Goal: Find specific page/section: Find specific page/section

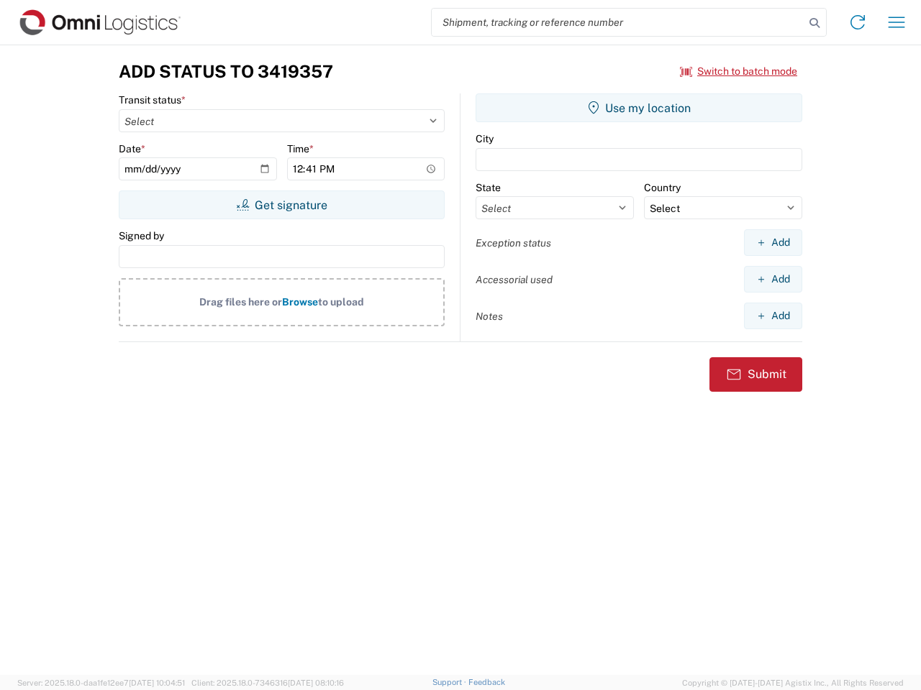
click at [618, 22] on input "search" at bounding box center [618, 22] width 373 height 27
click at [814, 23] on icon at bounding box center [814, 23] width 20 height 20
click at [857, 22] on icon at bounding box center [857, 22] width 23 height 23
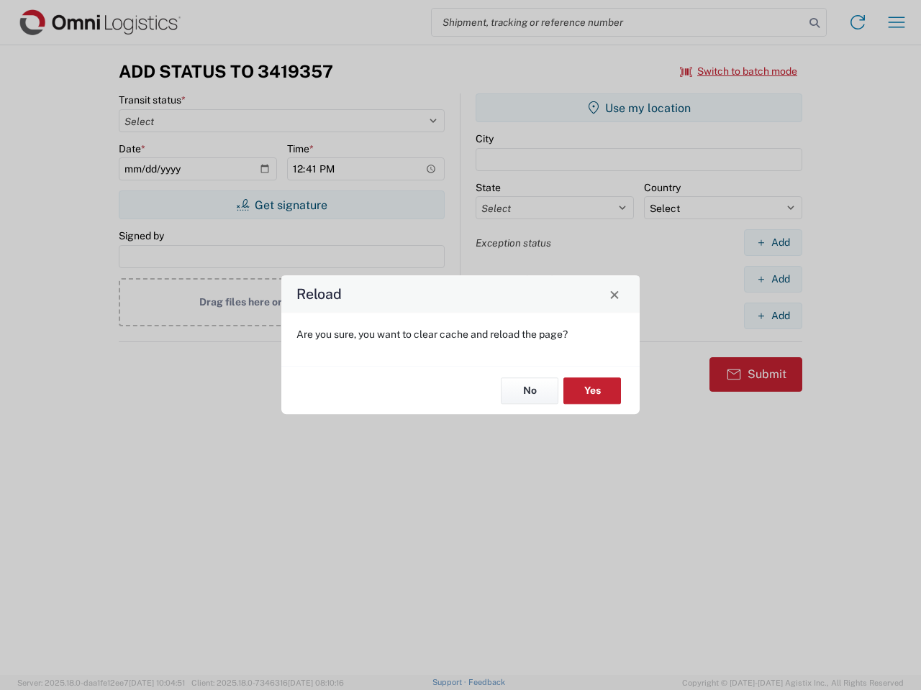
click at [739, 71] on div "Reload Are you sure, you want to clear cache and reload the page? No Yes" at bounding box center [460, 345] width 921 height 690
click at [281, 205] on div "Reload Are you sure, you want to clear cache and reload the page? No Yes" at bounding box center [460, 345] width 921 height 690
click at [639, 108] on div "Reload Are you sure, you want to clear cache and reload the page? No Yes" at bounding box center [460, 345] width 921 height 690
click at [772, 242] on div "Reload Are you sure, you want to clear cache and reload the page? No Yes" at bounding box center [460, 345] width 921 height 690
click at [772, 279] on div "Reload Are you sure, you want to clear cache and reload the page? No Yes" at bounding box center [460, 345] width 921 height 690
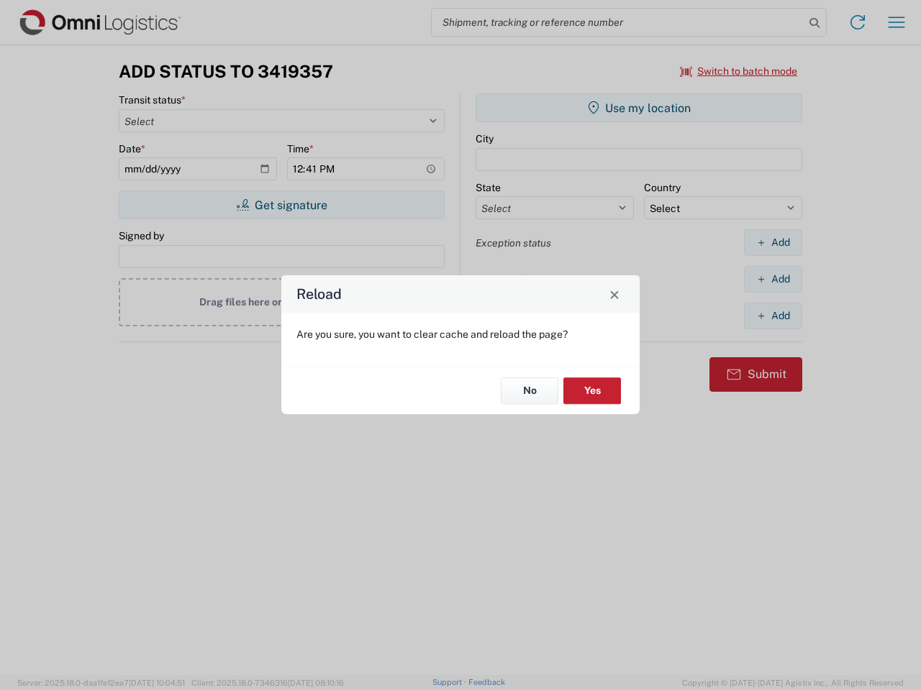
click at [772, 316] on div "Reload Are you sure, you want to clear cache and reload the page? No Yes" at bounding box center [460, 345] width 921 height 690
